Goal: Task Accomplishment & Management: Manage account settings

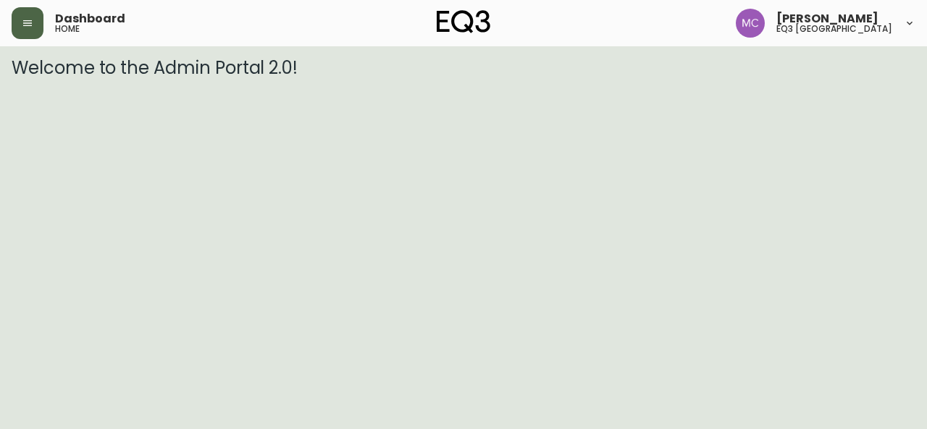
click at [26, 23] on icon "button" at bounding box center [27, 23] width 9 height 6
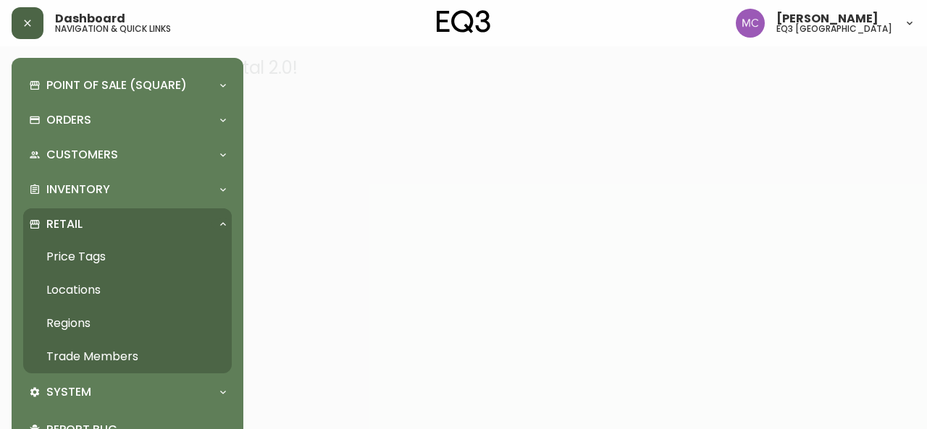
click at [104, 353] on link "Trade Members" at bounding box center [127, 356] width 209 height 33
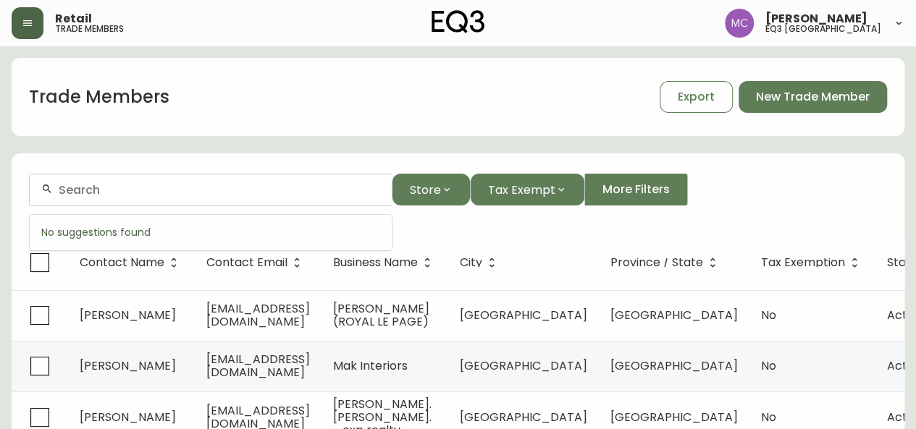
click at [75, 187] on input "text" at bounding box center [220, 190] width 322 height 14
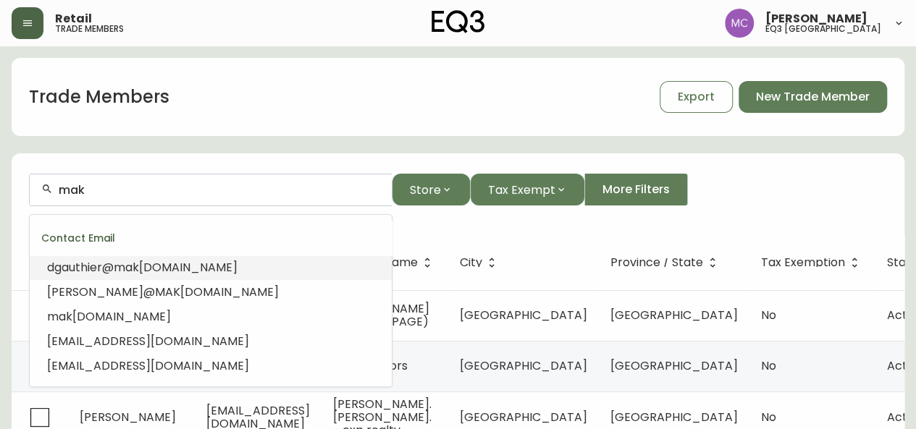
type input "[EMAIL_ADDRESS][DOMAIN_NAME]"
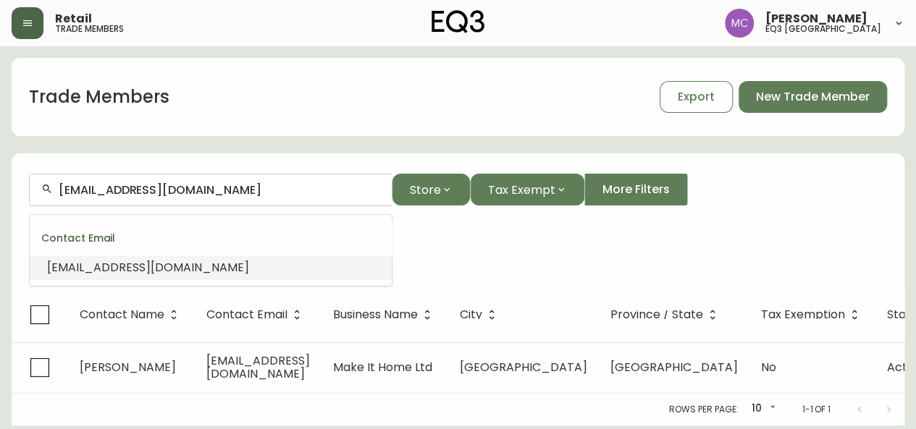
drag, startPoint x: 235, startPoint y: 193, endPoint x: 38, endPoint y: 179, distance: 196.8
click at [38, 179] on div "[EMAIL_ADDRESS][DOMAIN_NAME]" at bounding box center [211, 190] width 362 height 33
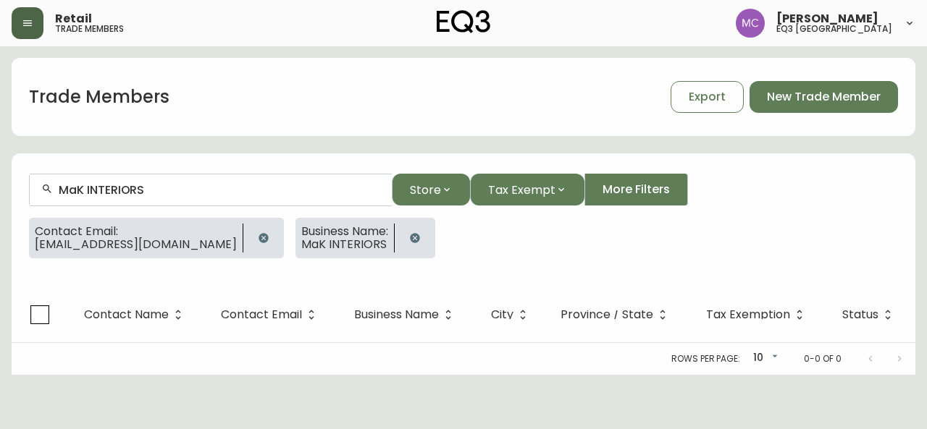
type input "MaK INTERIORS"
click at [259, 240] on icon "button" at bounding box center [263, 237] width 9 height 9
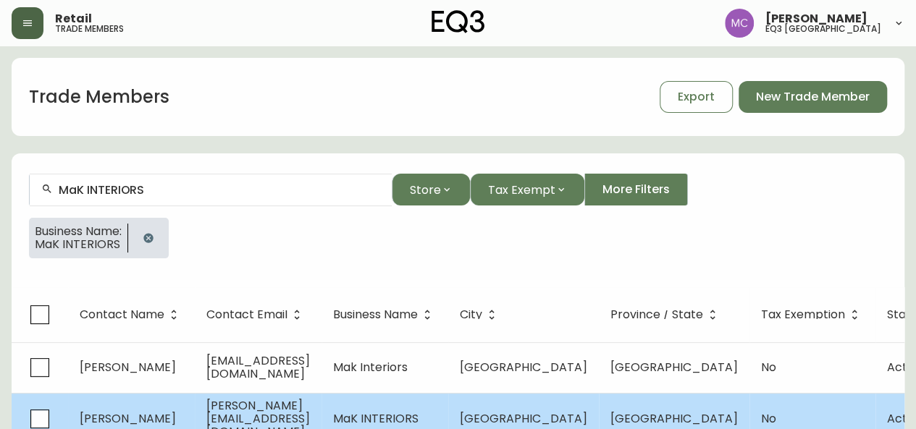
click at [141, 419] on span "[PERSON_NAME]" at bounding box center [128, 419] width 96 height 17
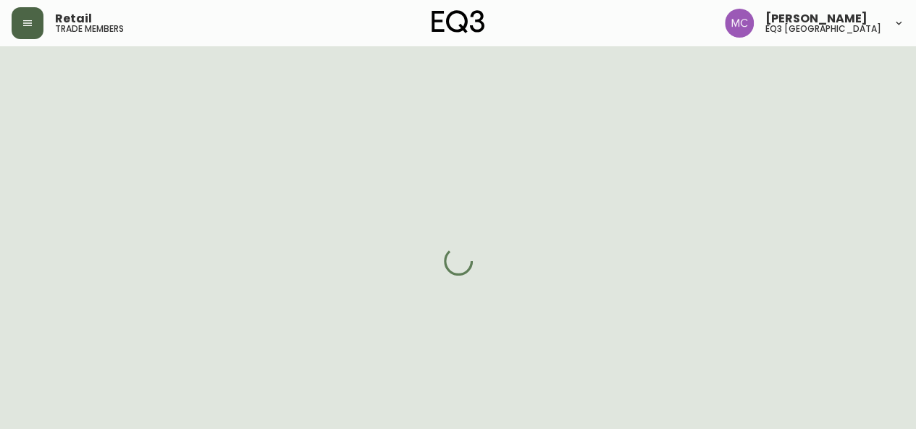
select select "BC"
select select "CA"
select select "CA_EN"
select select "Other"
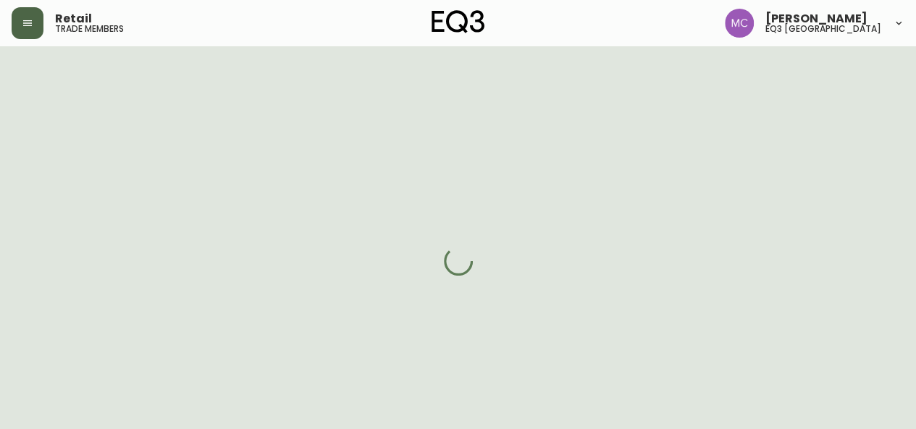
select select "cjw10z96p001r6gs00juufhhe"
select select "false"
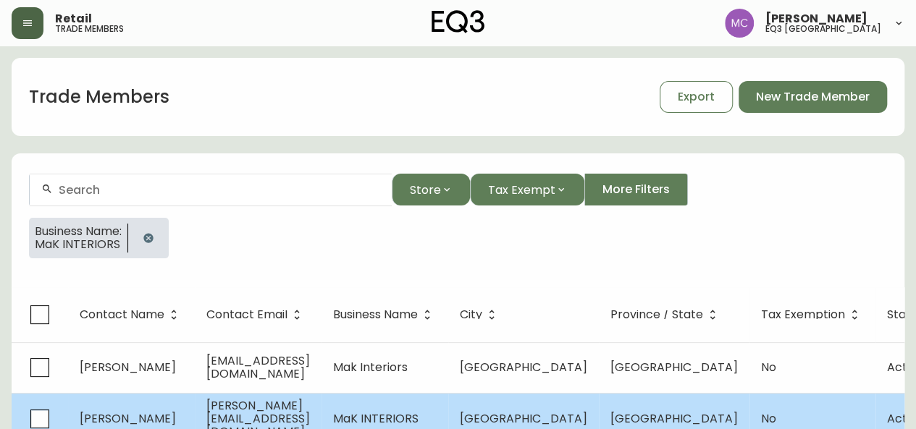
click at [387, 421] on span "MaK INTERIORS" at bounding box center [375, 419] width 85 height 17
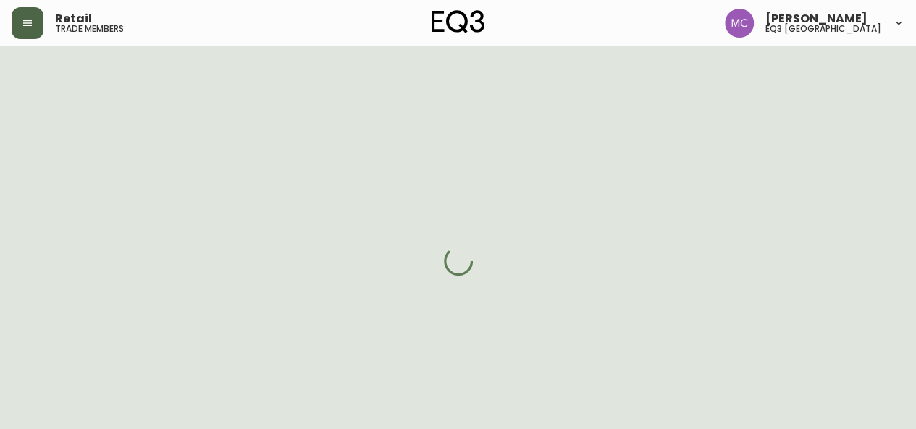
select select "BC"
select select "CA"
select select "CA_EN"
select select "Other"
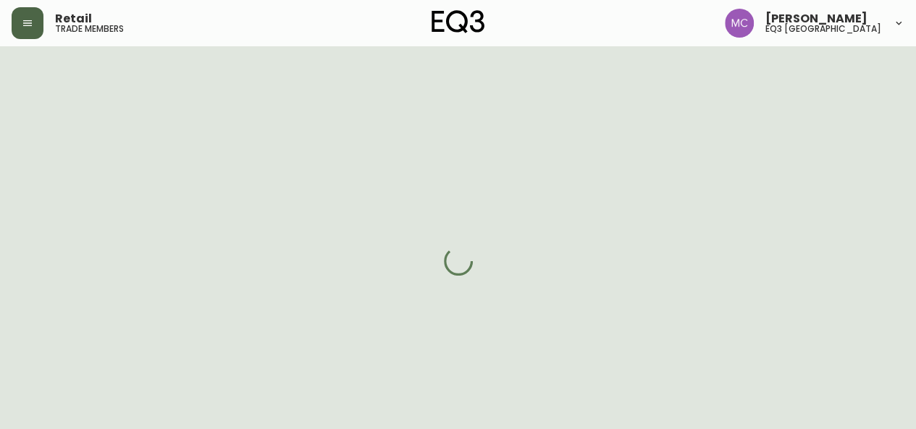
select select "cjw10z96p001r6gs00juufhhe"
select select "false"
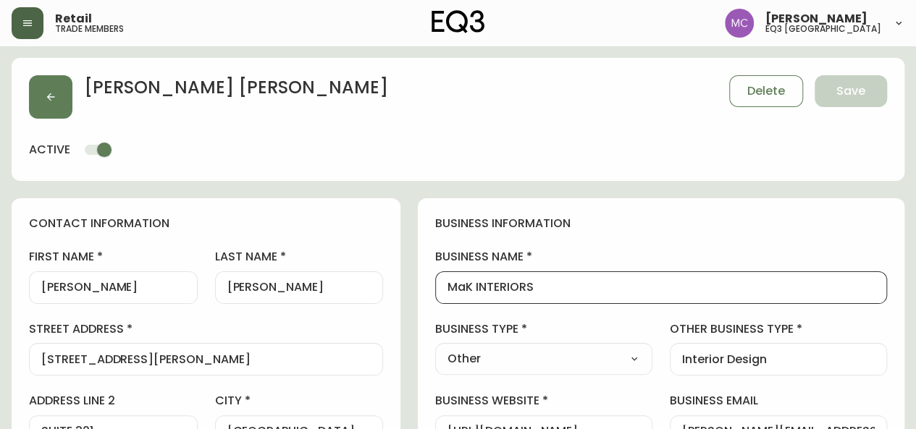
click at [589, 286] on input "MaK INTERIORS" at bounding box center [661, 288] width 427 height 14
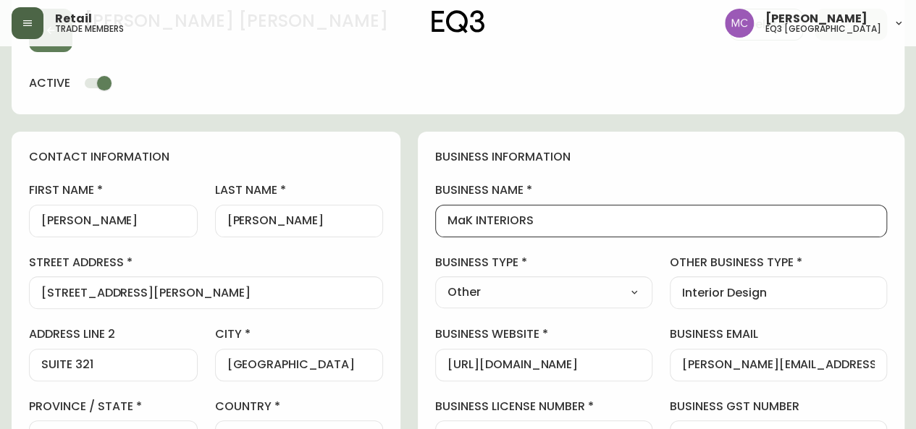
scroll to position [70, 0]
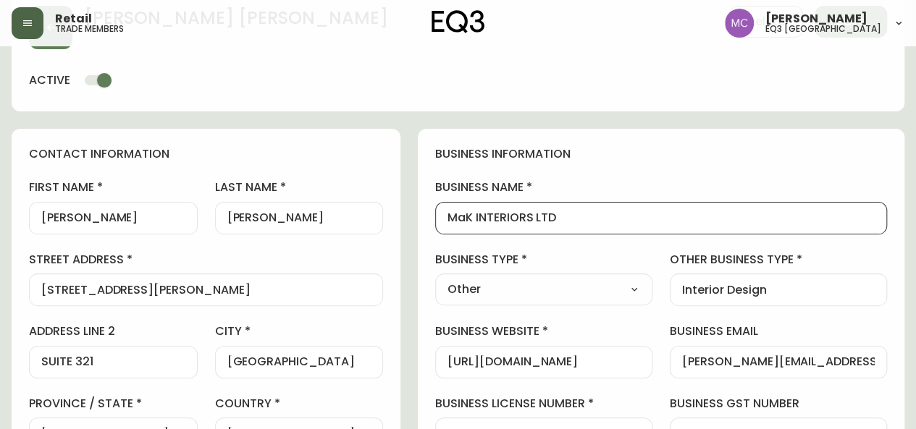
click at [518, 218] on input "MaK INTERIORS LTD" at bounding box center [661, 218] width 427 height 14
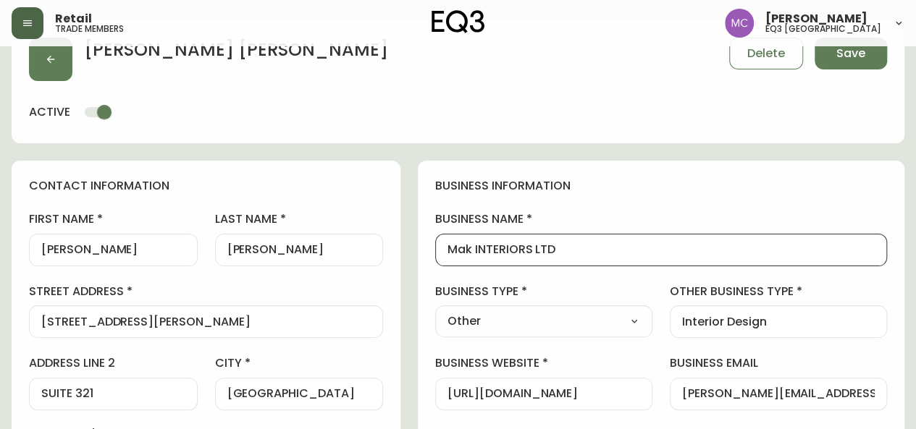
scroll to position [0, 0]
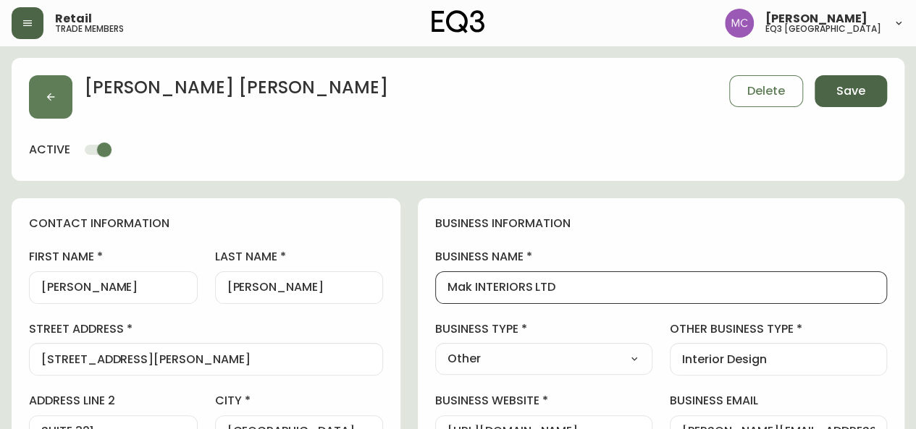
type input "Mak INTERIORS LTD"
click at [869, 82] on button "Save" at bounding box center [851, 91] width 72 height 32
select select
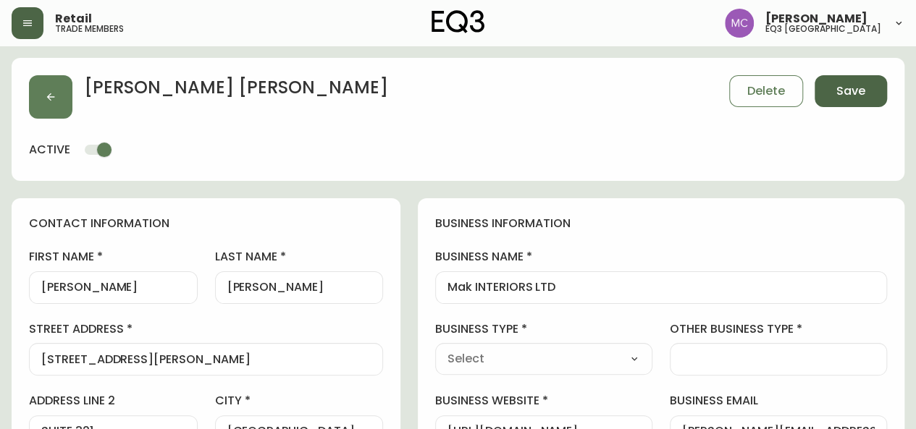
type input "Other"
select select "Other"
type input "Other"
select select "Other"
type input "Interior Design"
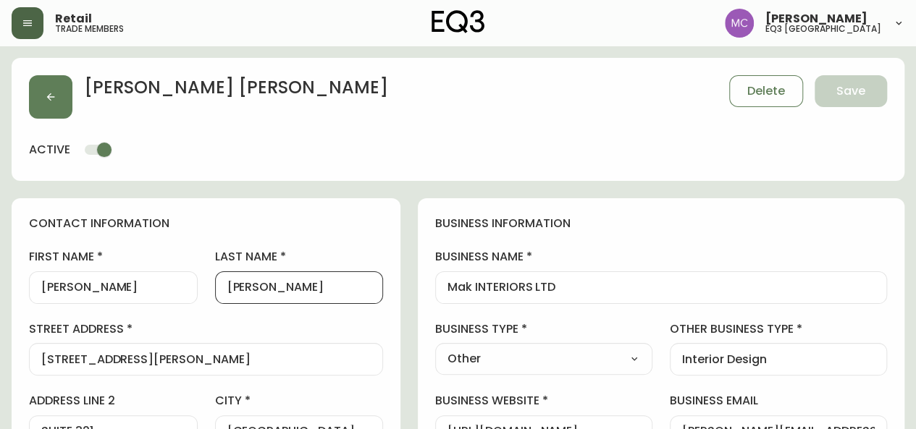
drag, startPoint x: 295, startPoint y: 286, endPoint x: 248, endPoint y: 282, distance: 48.0
click at [248, 282] on div "[PERSON_NAME]" at bounding box center [299, 288] width 169 height 33
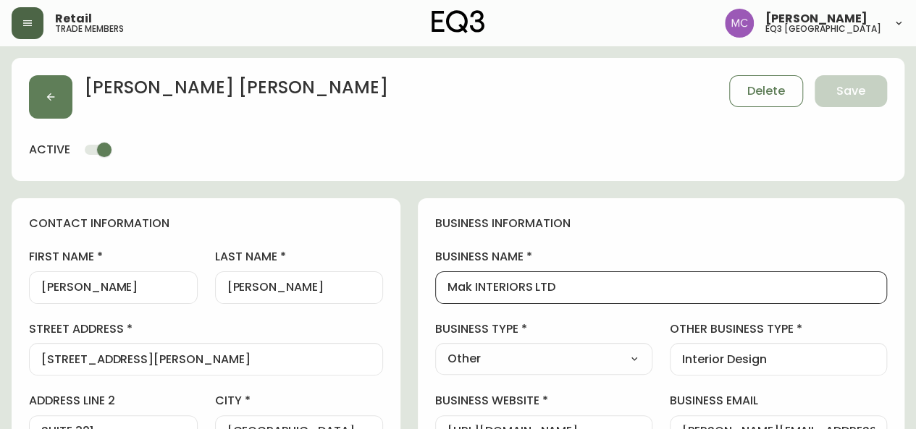
drag, startPoint x: 609, startPoint y: 286, endPoint x: 529, endPoint y: 282, distance: 79.7
click at [529, 282] on input "Mak INTERIORS LTD" at bounding box center [661, 288] width 427 height 14
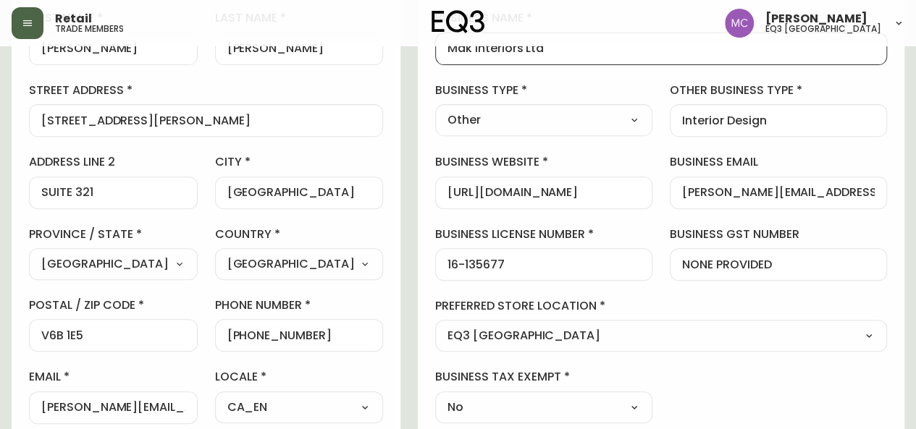
scroll to position [240, 0]
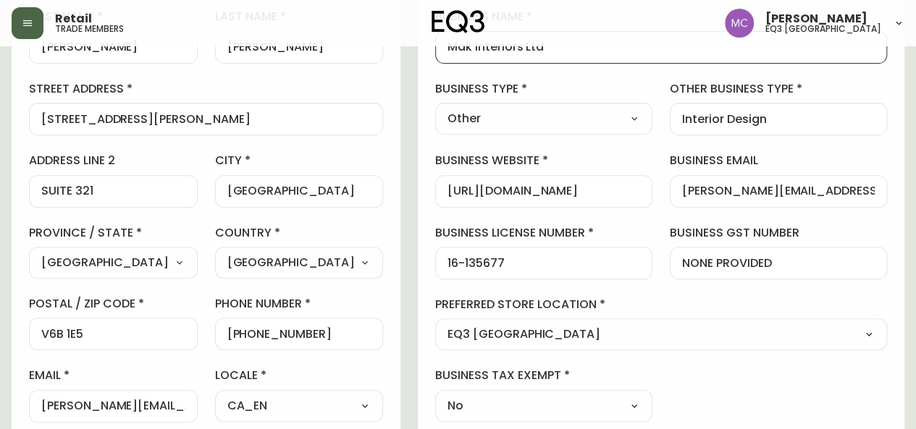
type input "Mak Interiors Ltd"
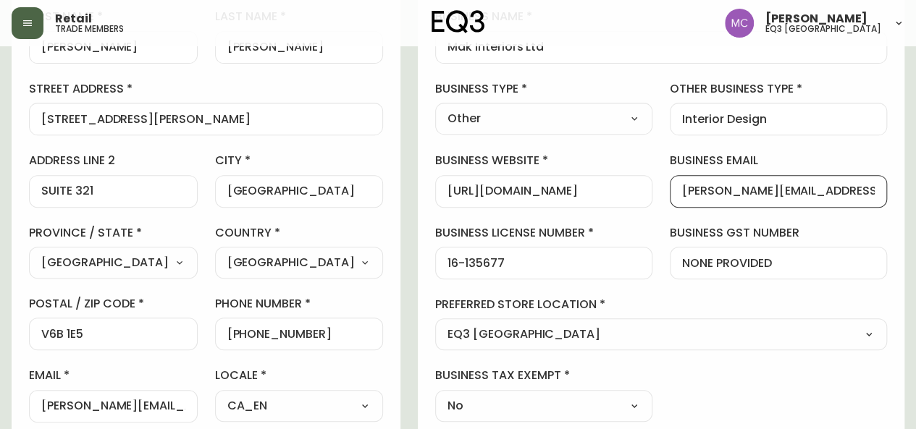
click at [722, 185] on input "[PERSON_NAME][EMAIL_ADDRESS][DOMAIN_NAME]" at bounding box center [778, 192] width 193 height 14
click at [771, 193] on input "[PERSON_NAME][EMAIL_ADDRESS][DOMAIN_NAME]" at bounding box center [778, 192] width 193 height 14
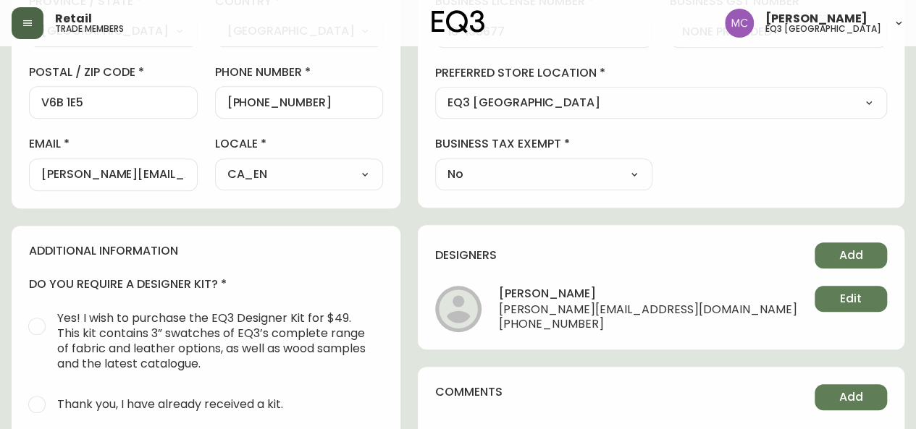
scroll to position [478, 0]
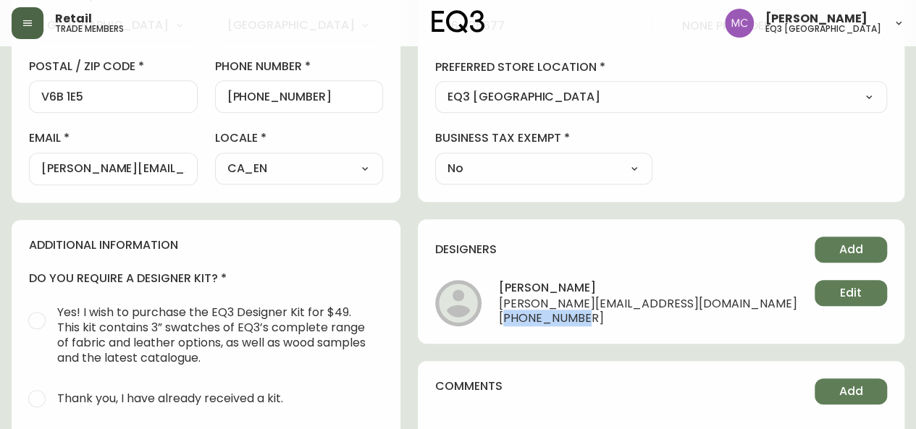
drag, startPoint x: 629, startPoint y: 318, endPoint x: 555, endPoint y: 314, distance: 74.0
click at [555, 314] on span "[PHONE_NUMBER]" at bounding box center [648, 319] width 298 height 14
copy span "15195666936"
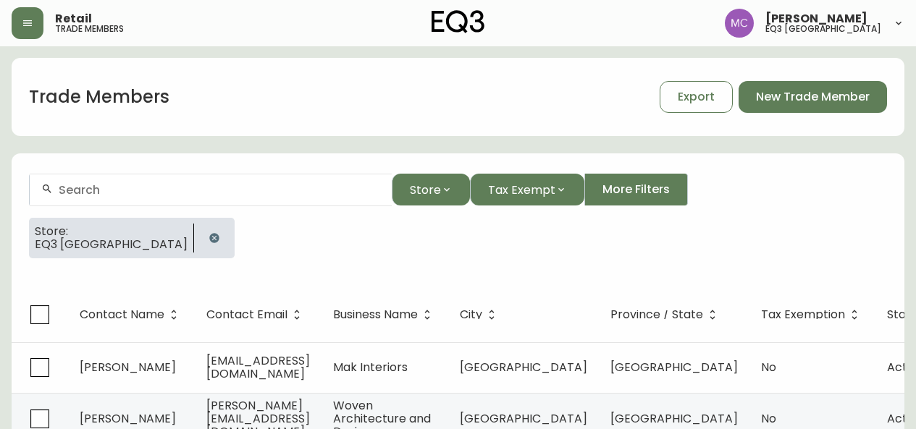
scroll to position [56, 0]
